Goal: Task Accomplishment & Management: Use online tool/utility

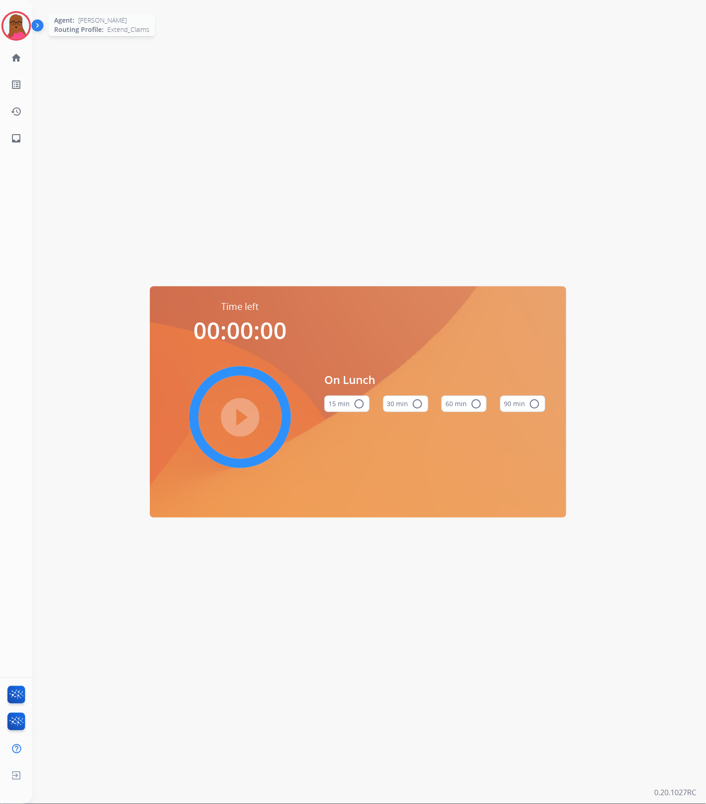
click at [23, 26] on img at bounding box center [16, 26] width 26 height 26
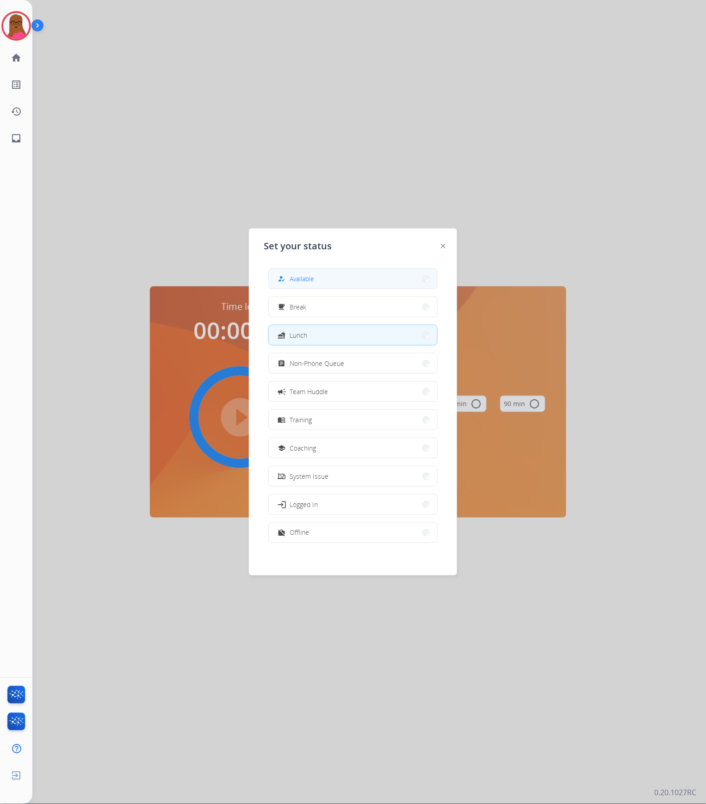
click at [366, 277] on button "how_to_reg Available" at bounding box center [353, 279] width 168 height 20
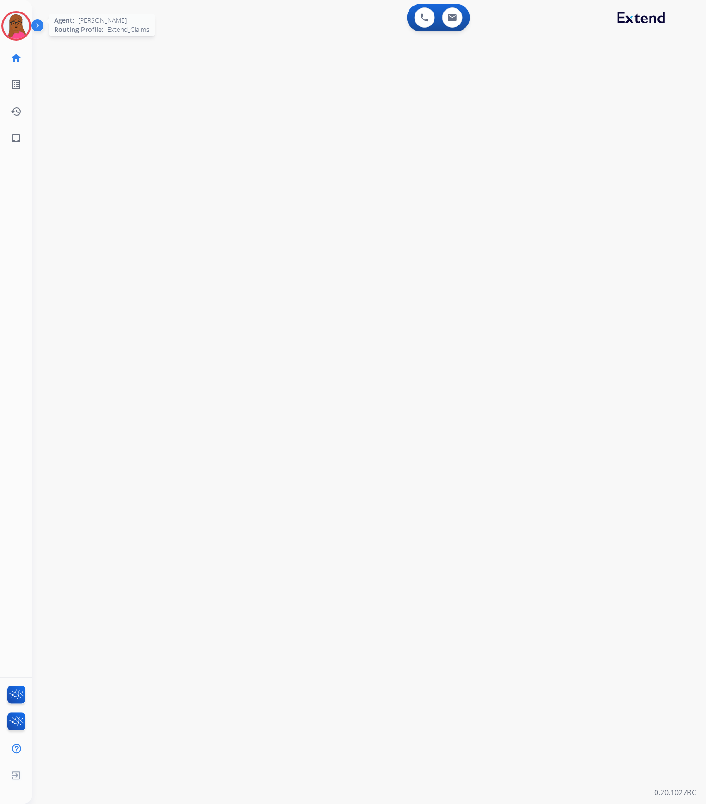
click at [6, 36] on div at bounding box center [16, 26] width 30 height 30
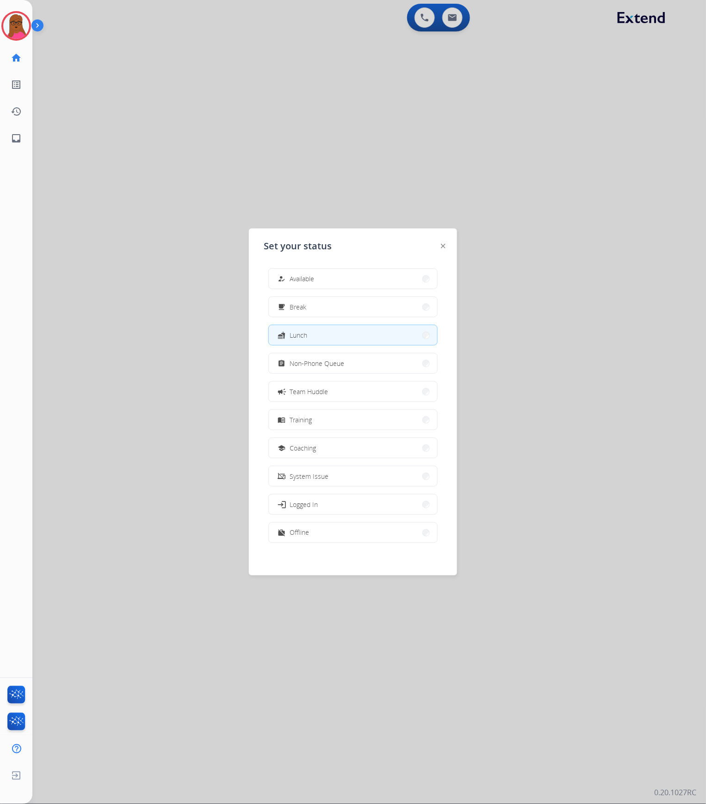
click at [370, 292] on div "how_to_reg Available free_breakfast Break fastfood Lunch assignment Non-Phone Q…" at bounding box center [353, 406] width 178 height 291
click at [376, 273] on button "how_to_reg Available" at bounding box center [353, 279] width 168 height 20
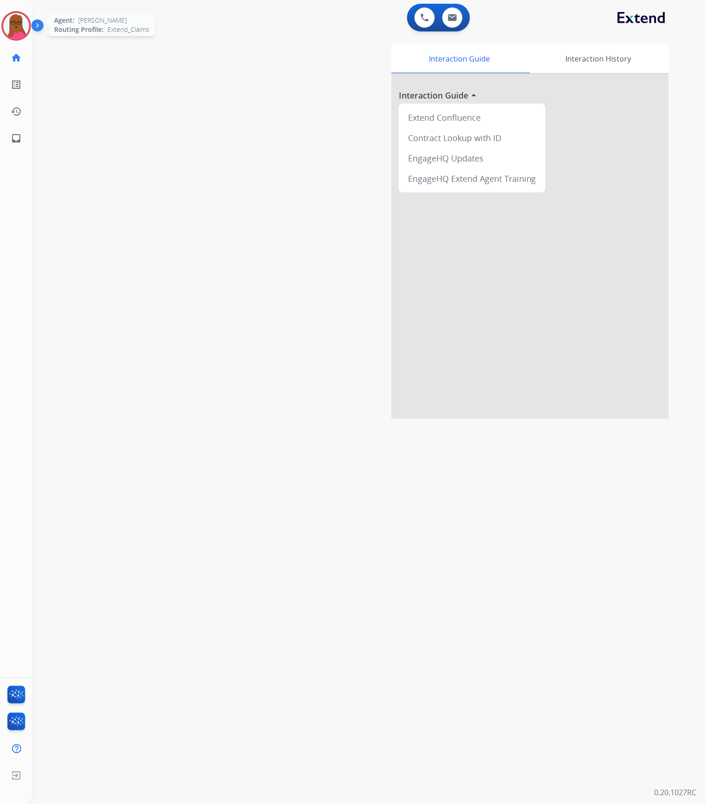
click at [14, 25] on img at bounding box center [16, 26] width 26 height 26
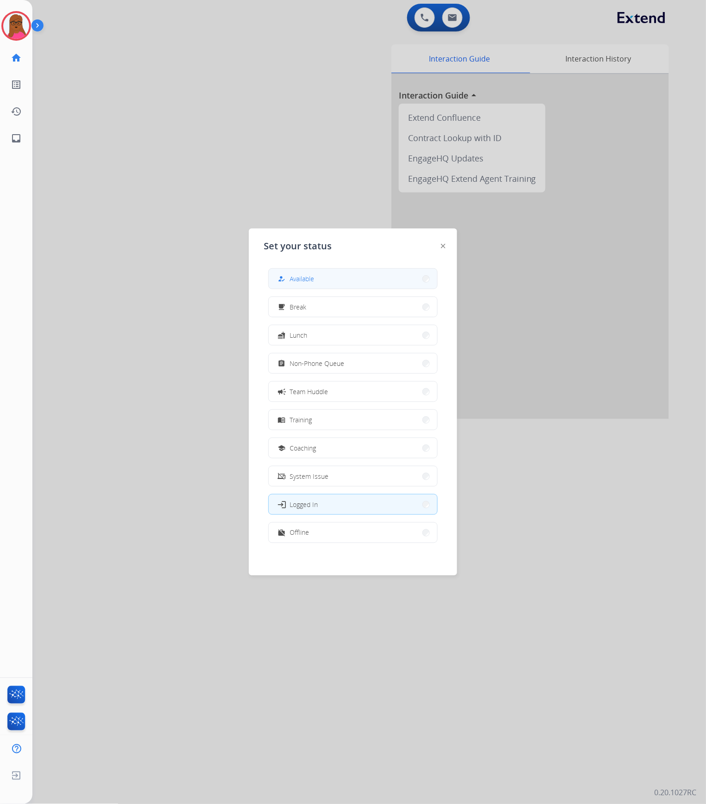
click at [303, 279] on span "Available" at bounding box center [301, 279] width 25 height 10
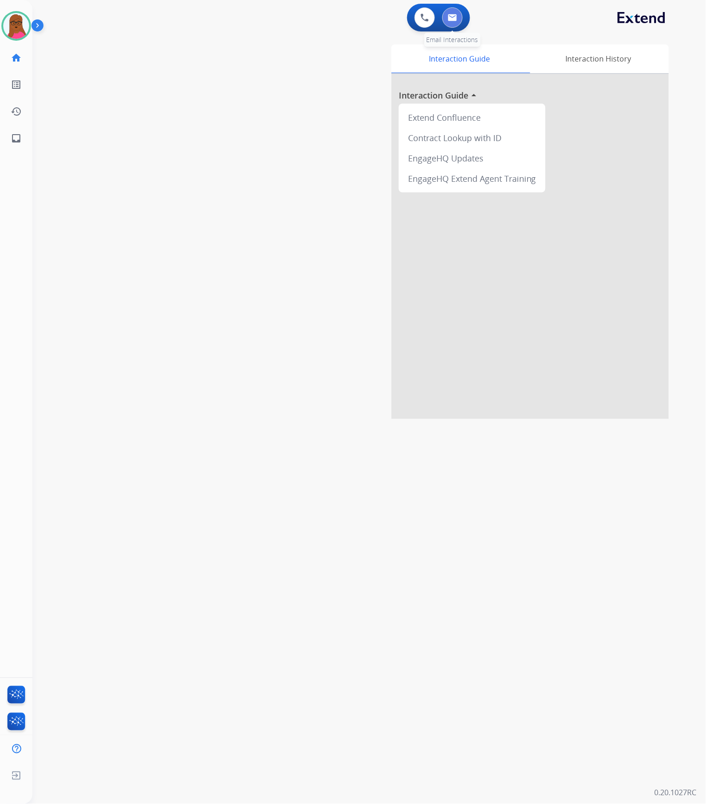
click at [455, 19] on img at bounding box center [452, 17] width 9 height 7
select select "**********"
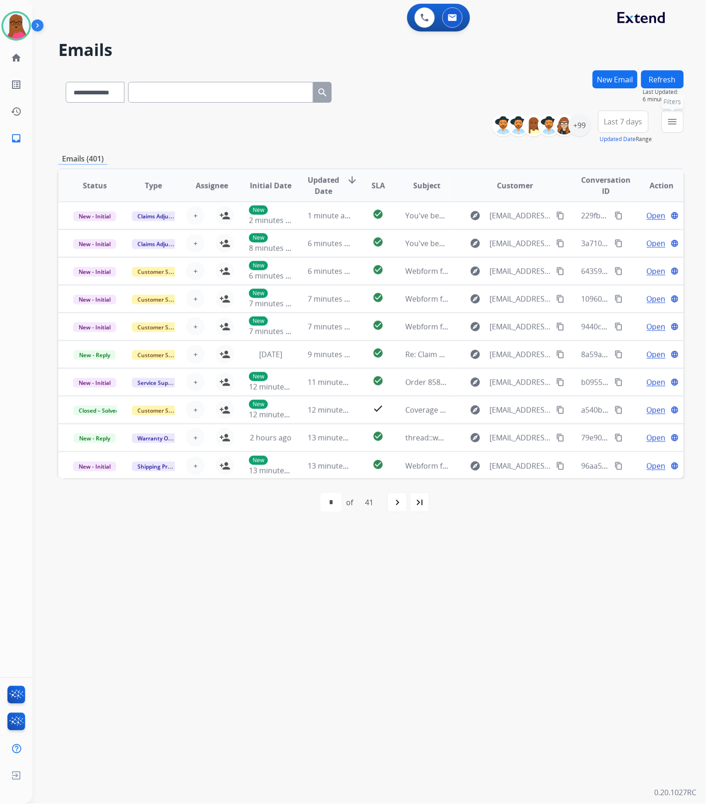
drag, startPoint x: 676, startPoint y: 121, endPoint x: 672, endPoint y: 132, distance: 11.7
click at [675, 122] on mat-icon "menu" at bounding box center [672, 121] width 11 height 11
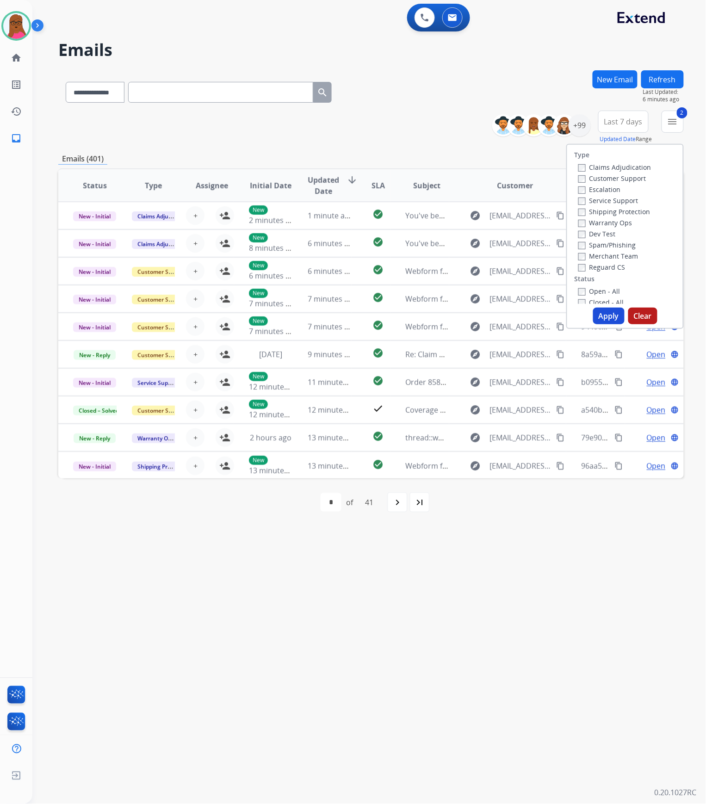
click at [600, 313] on button "Apply" at bounding box center [608, 315] width 31 height 17
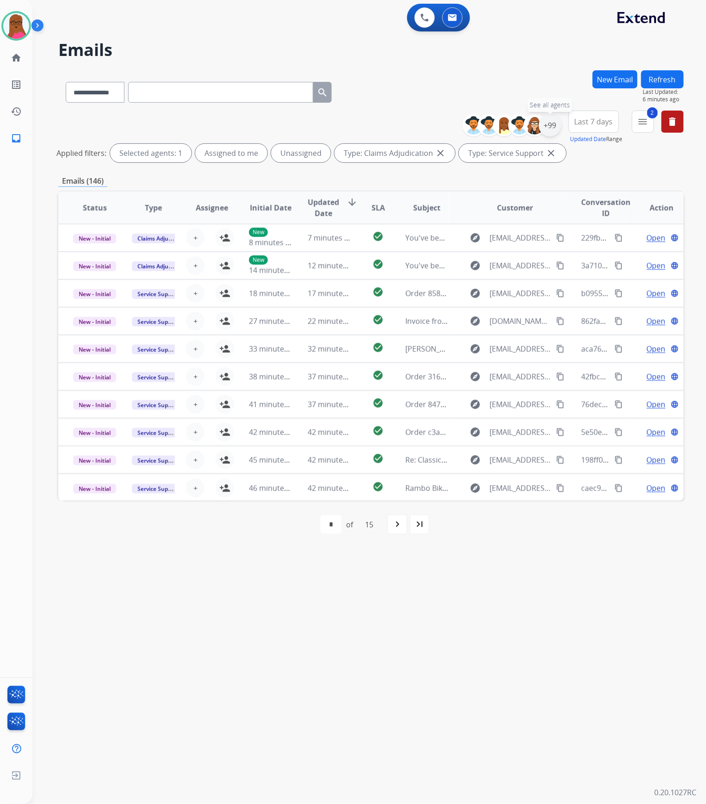
click at [548, 123] on div "+99" at bounding box center [550, 125] width 22 height 22
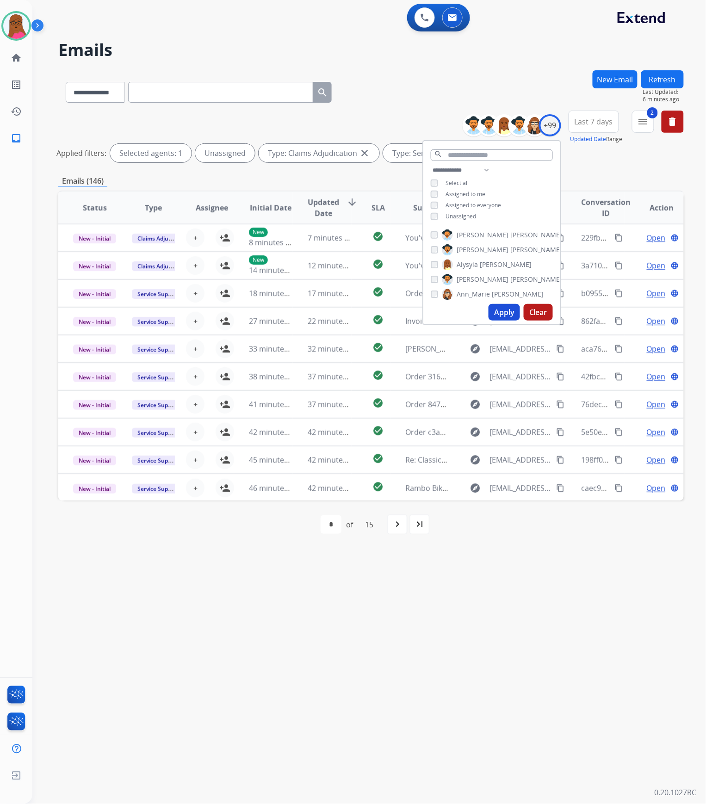
click at [500, 315] on button "Apply" at bounding box center [503, 312] width 31 height 17
click at [520, 563] on div "**********" at bounding box center [357, 418] width 651 height 770
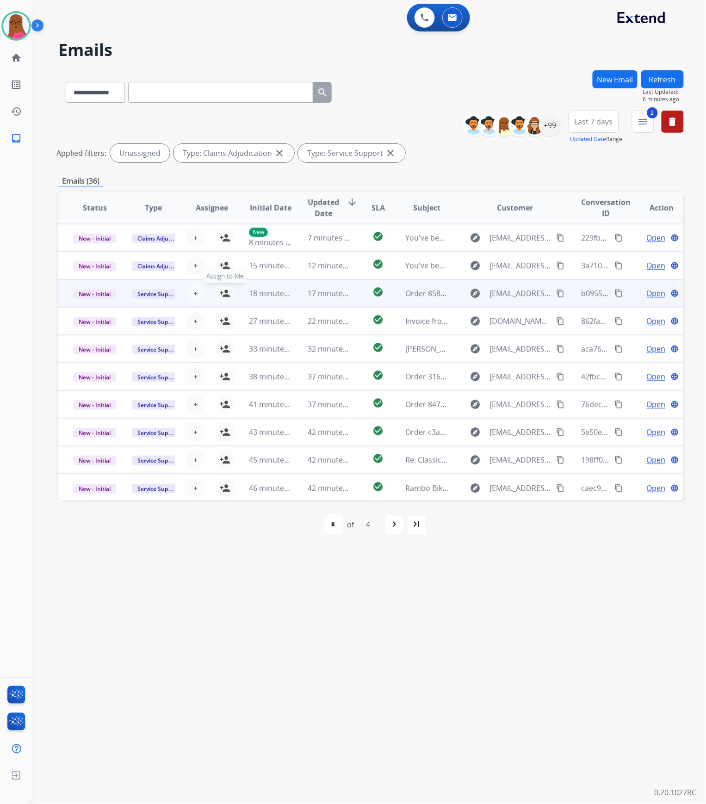
click at [225, 296] on mat-icon "person_add" at bounding box center [224, 293] width 11 height 11
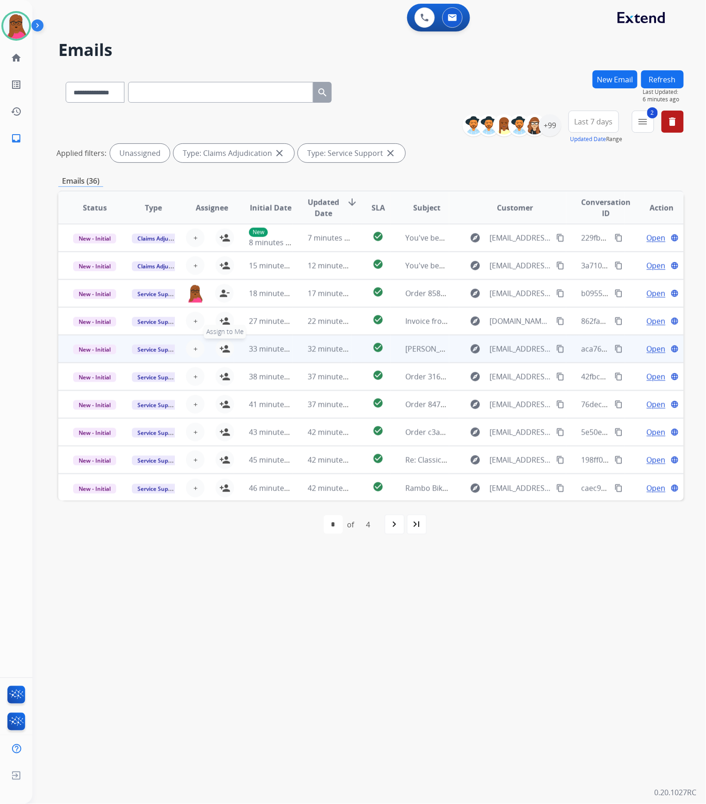
click at [224, 348] on mat-icon "person_add" at bounding box center [224, 348] width 11 height 11
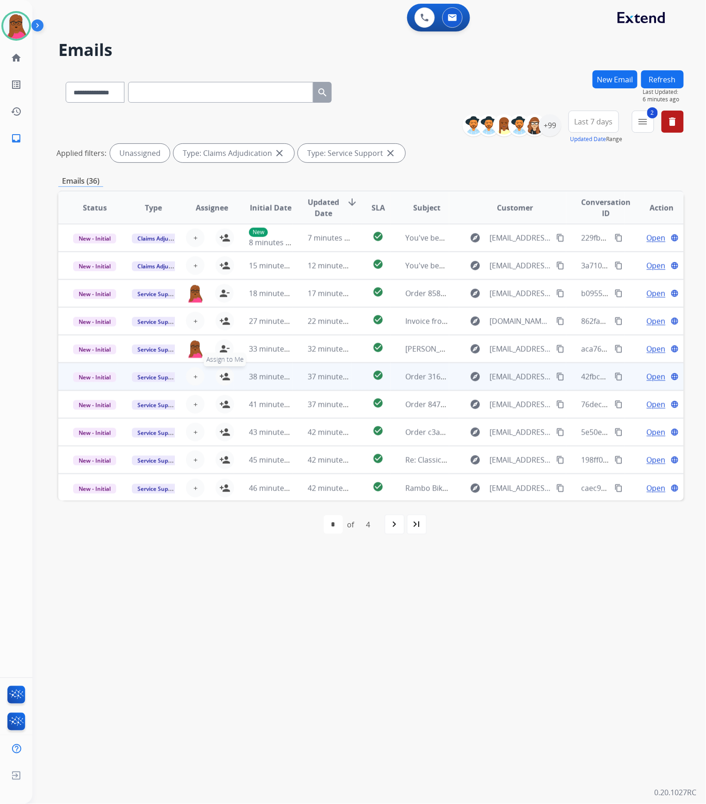
click at [221, 374] on mat-icon "person_add" at bounding box center [224, 376] width 11 height 11
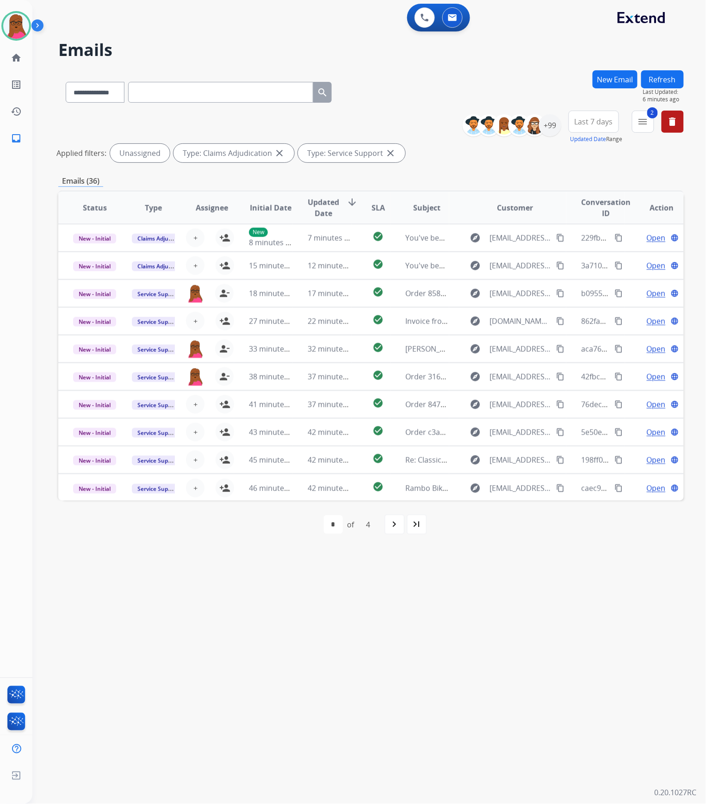
click at [396, 528] on mat-icon "navigate_next" at bounding box center [394, 524] width 11 height 11
select select "*"
click at [640, 124] on mat-icon "menu" at bounding box center [642, 121] width 11 height 11
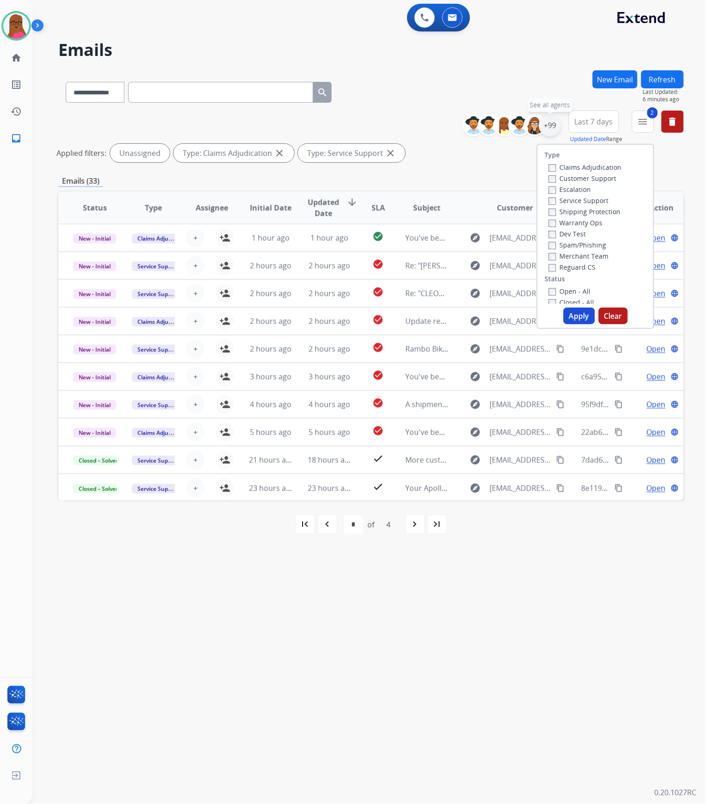
click at [551, 124] on div "+99" at bounding box center [550, 125] width 22 height 22
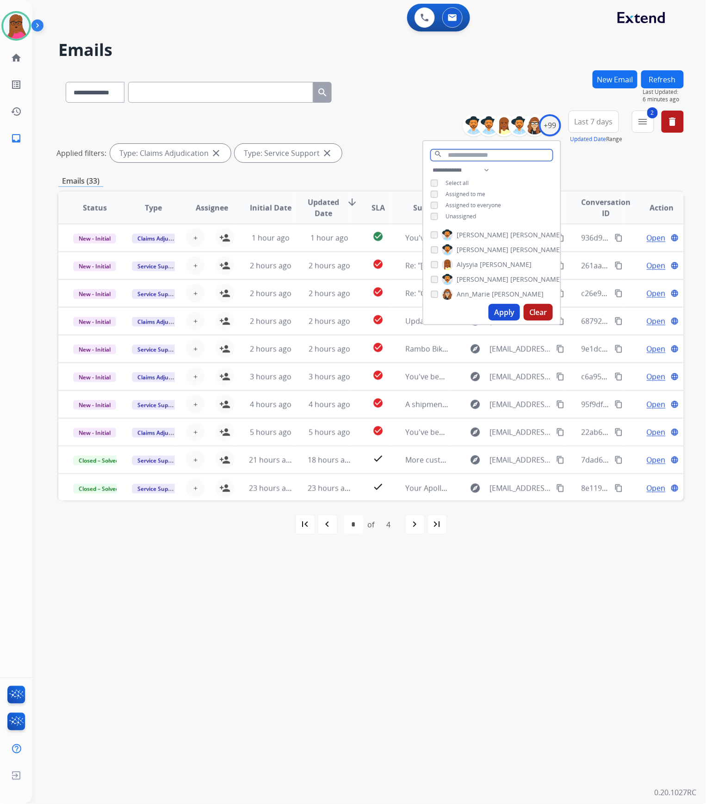
click at [471, 156] on input "text" at bounding box center [491, 155] width 122 height 12
type input "***"
click at [465, 265] on span "[PERSON_NAME]" at bounding box center [482, 264] width 52 height 9
click at [496, 283] on button "Apply" at bounding box center [503, 289] width 31 height 17
select select "*"
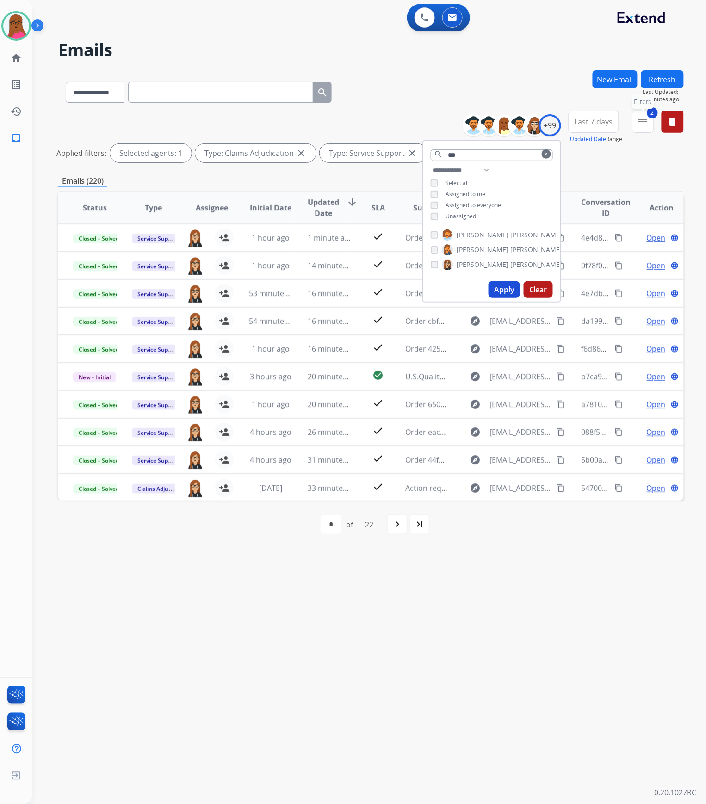
click at [637, 126] on button "2 menu Filters" at bounding box center [643, 122] width 22 height 22
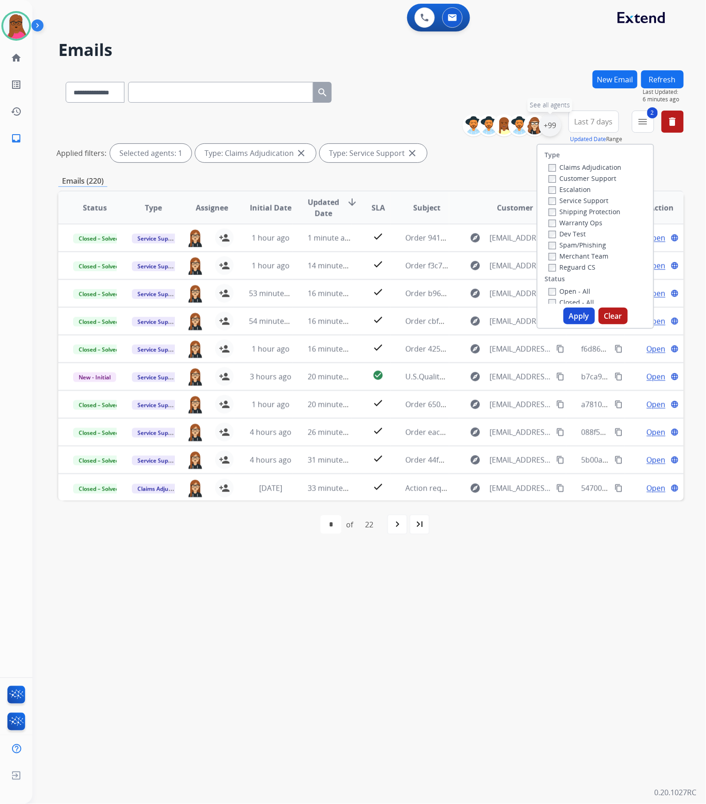
click at [546, 134] on div "+99" at bounding box center [550, 125] width 22 height 22
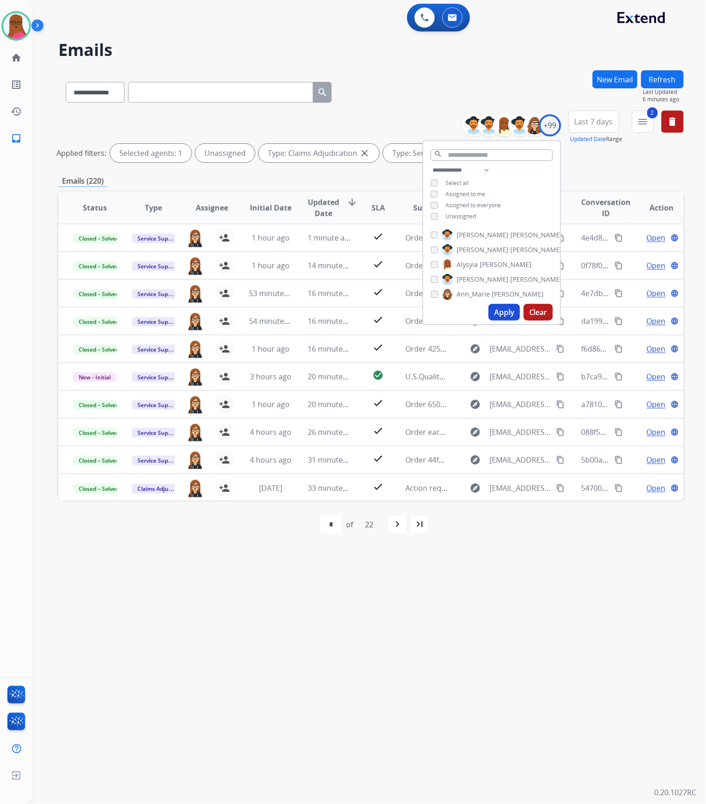
click at [508, 312] on button "Apply" at bounding box center [503, 312] width 31 height 17
click at [555, 611] on div "**********" at bounding box center [357, 418] width 651 height 770
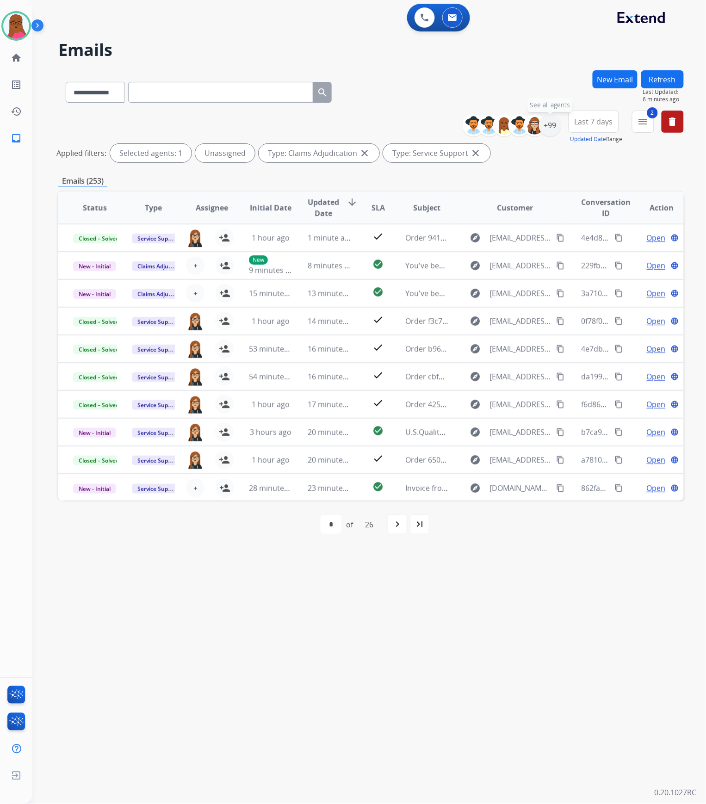
drag, startPoint x: 551, startPoint y: 128, endPoint x: 544, endPoint y: 140, distance: 14.1
click at [551, 127] on div "+99" at bounding box center [550, 125] width 22 height 22
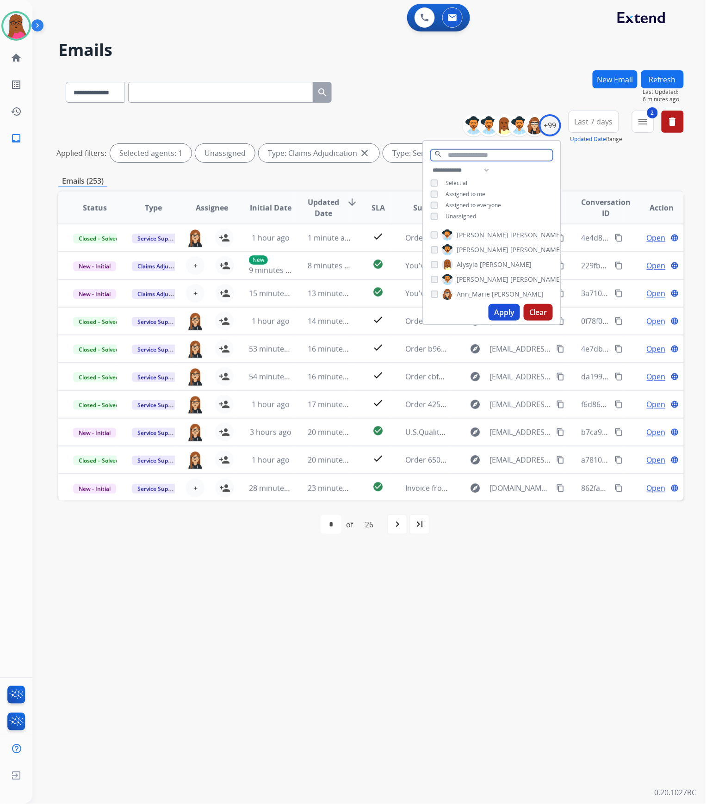
click at [458, 152] on input "text" at bounding box center [491, 155] width 122 height 12
type input "*"
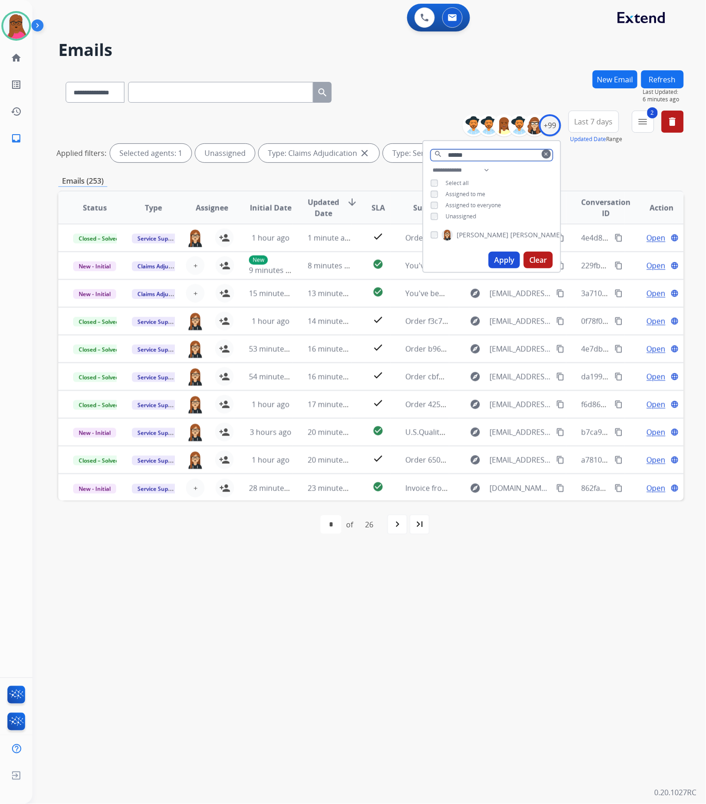
type input "******"
click at [506, 257] on button "Apply" at bounding box center [503, 260] width 31 height 17
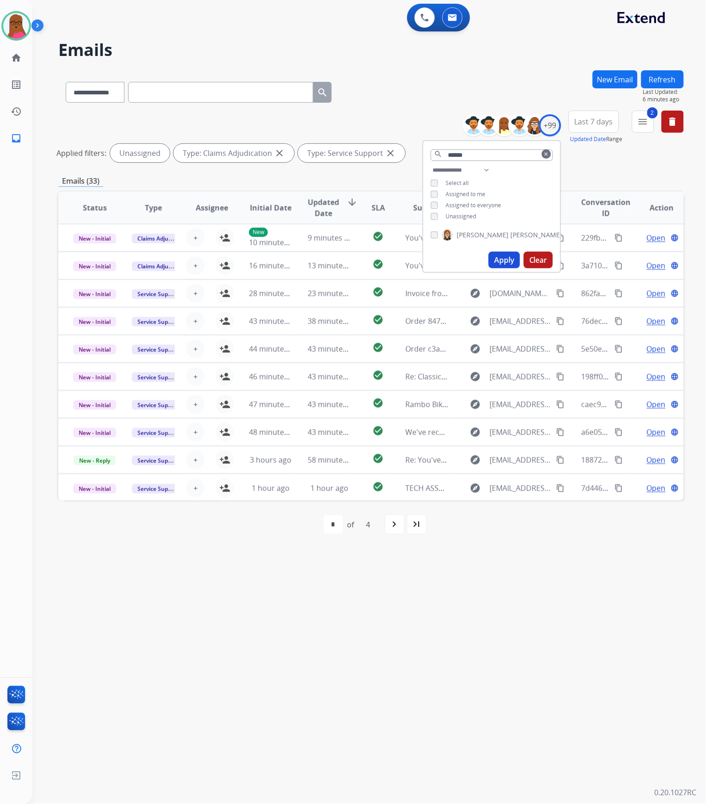
click at [576, 583] on div "**********" at bounding box center [357, 418] width 651 height 770
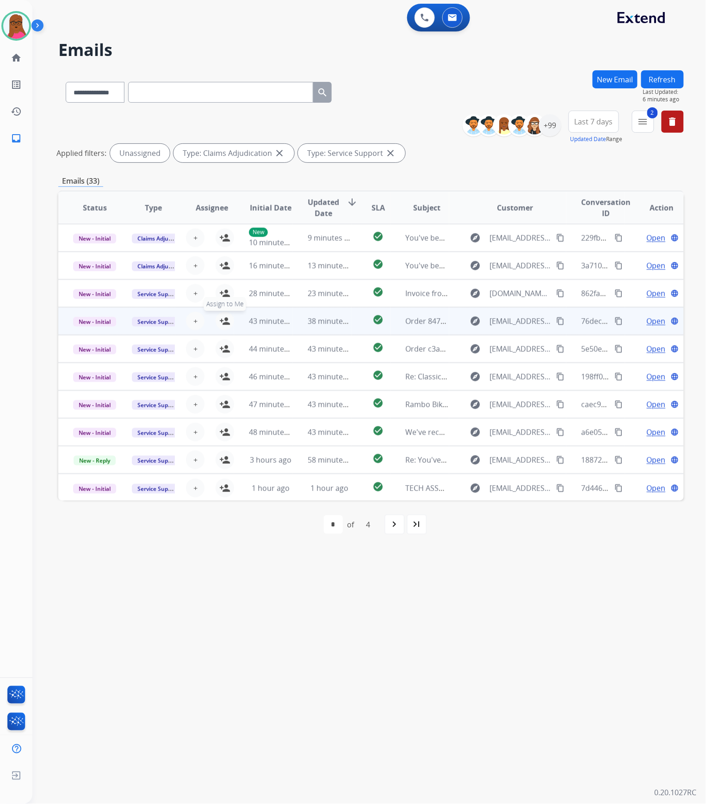
click at [224, 321] on mat-icon "person_add" at bounding box center [224, 320] width 11 height 11
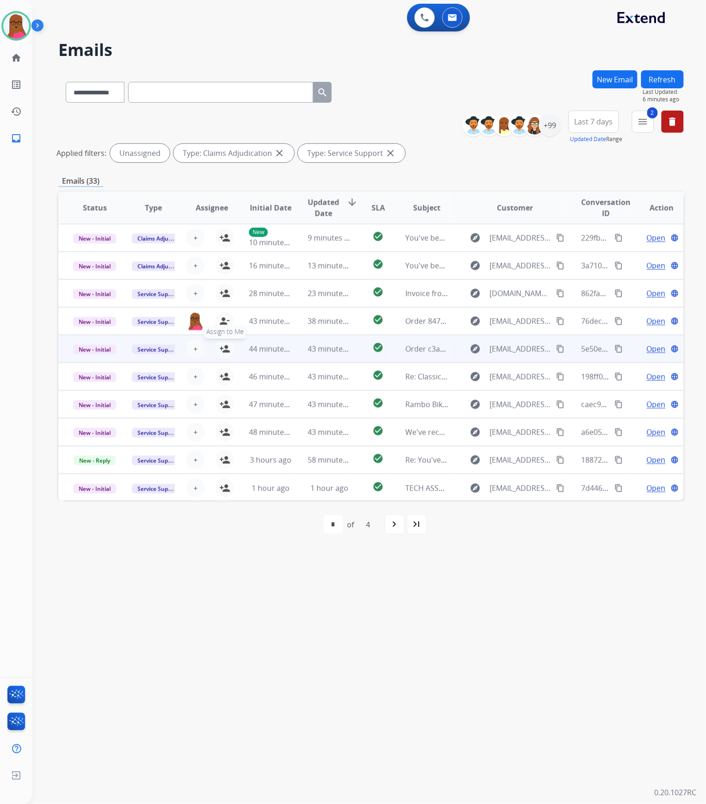
click at [222, 348] on mat-icon "person_add" at bounding box center [224, 348] width 11 height 11
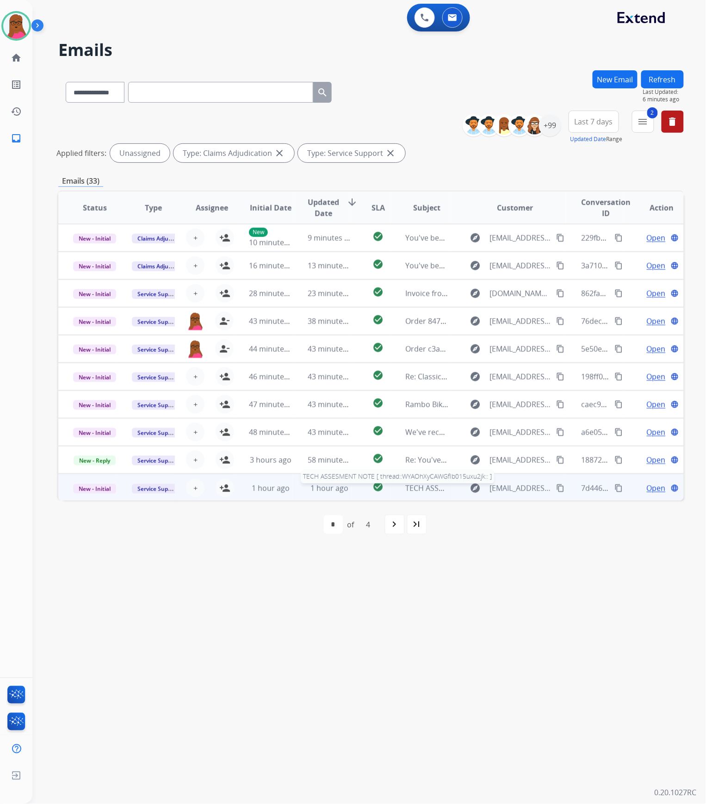
click at [419, 490] on span "TECH ASSESMENT NOTE [ thread::WYAOhXyCAWGfIb015uxu2jk:: ]" at bounding box center [517, 488] width 224 height 10
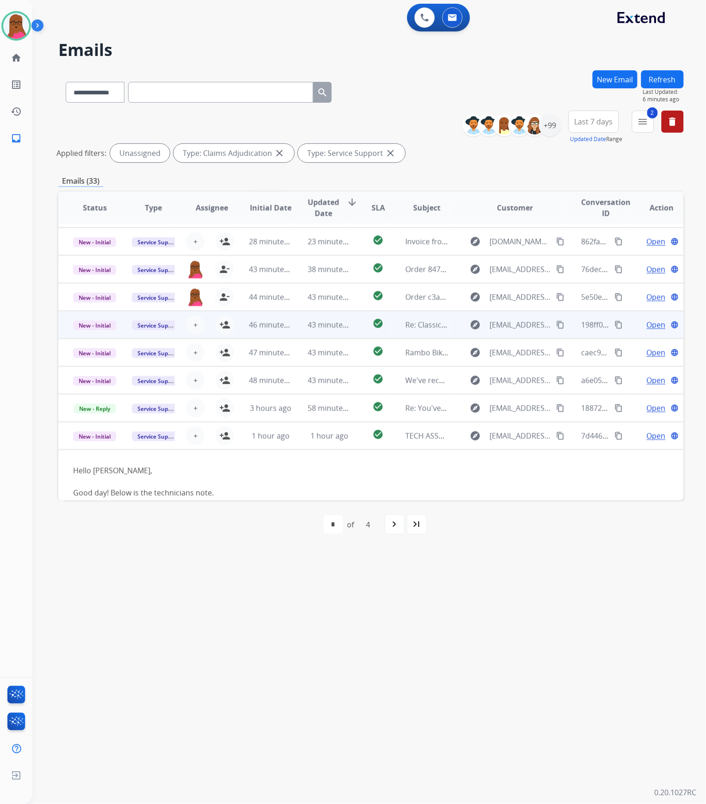
scroll to position [50, 0]
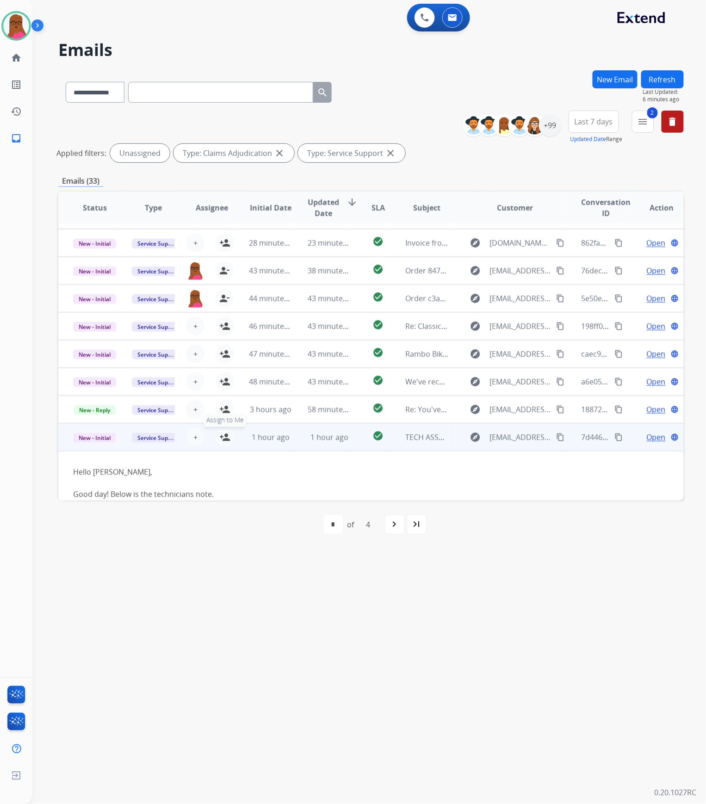
click at [223, 437] on mat-icon "person_add" at bounding box center [224, 436] width 11 height 11
